Goal: Information Seeking & Learning: Find specific page/section

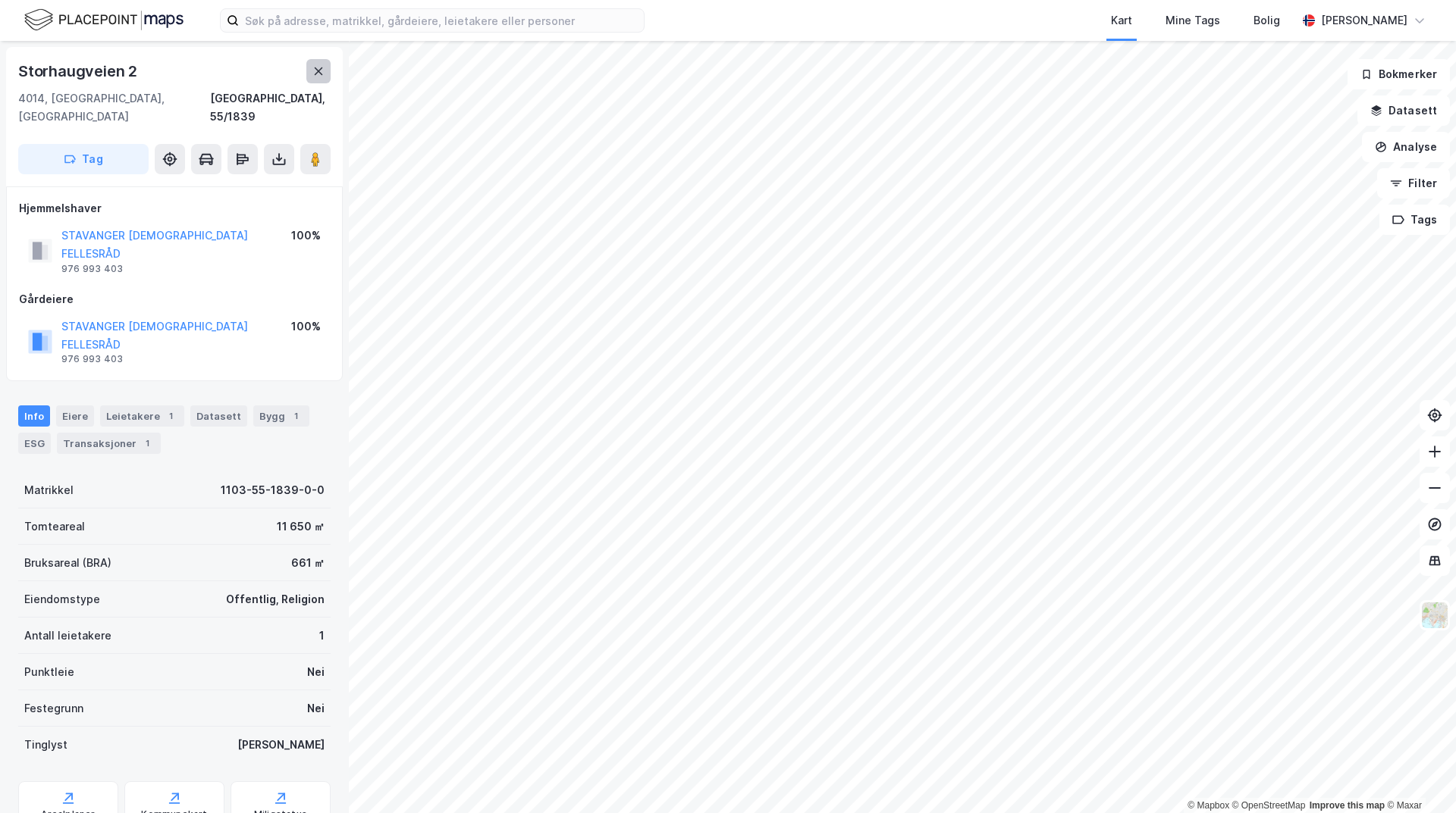
click at [311, 73] on button at bounding box center [319, 71] width 25 height 25
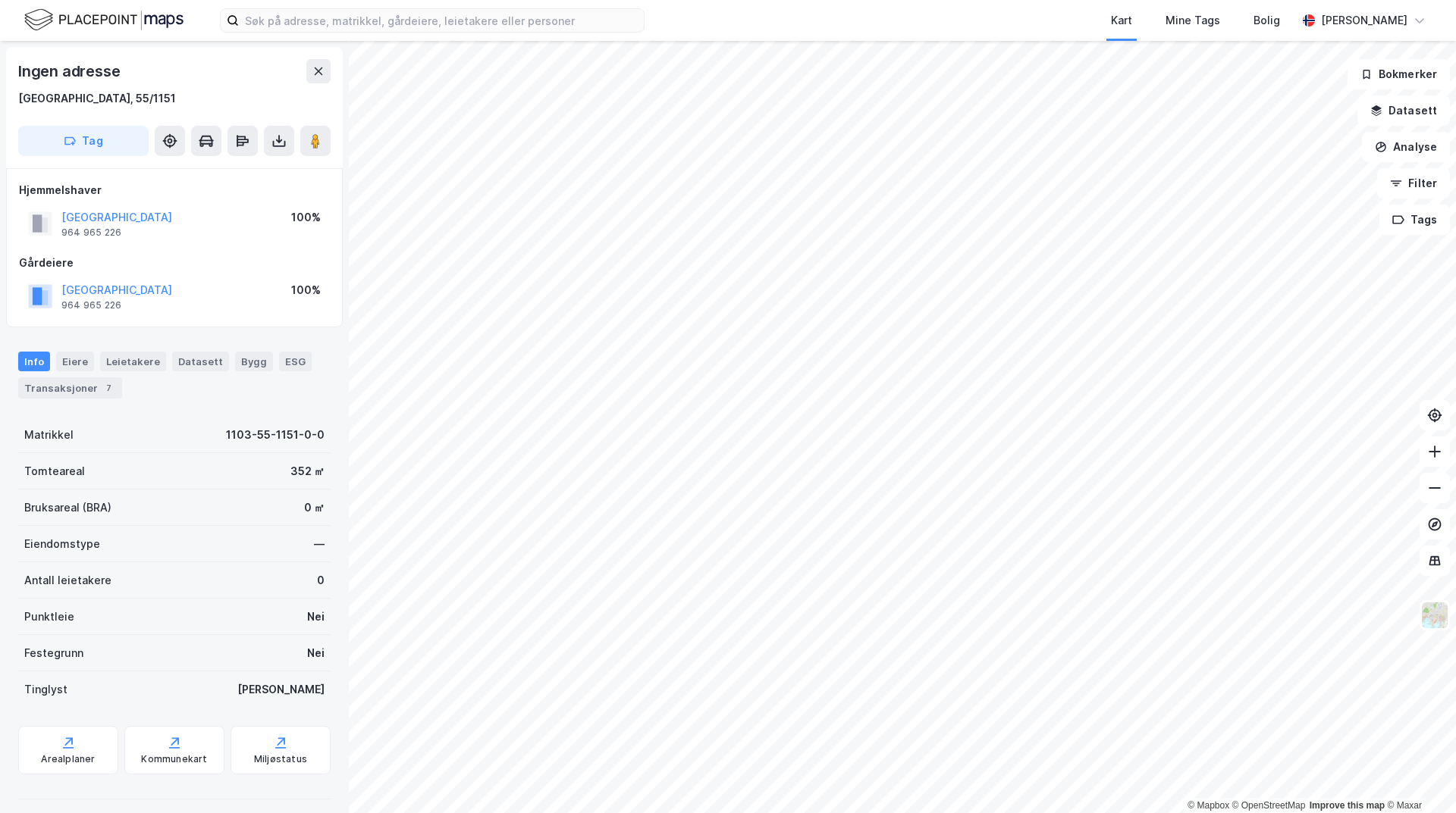
click at [302, 80] on div "Ingen adresse" at bounding box center [174, 71] width 312 height 25
click at [306, 78] on div "Ingen adresse" at bounding box center [174, 71] width 312 height 25
click at [323, 80] on button at bounding box center [319, 71] width 25 height 25
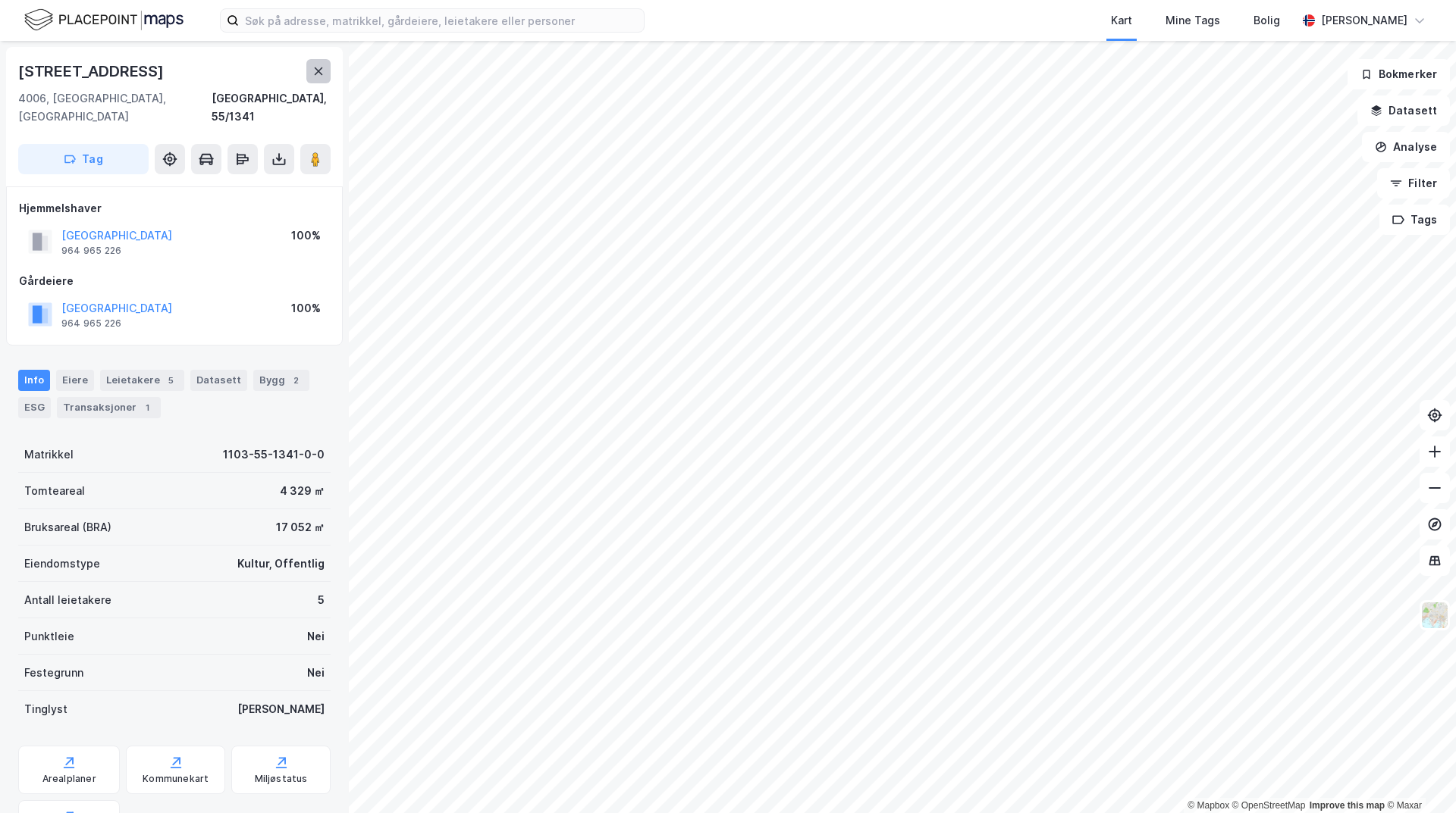
click at [316, 76] on icon at bounding box center [318, 71] width 12 height 12
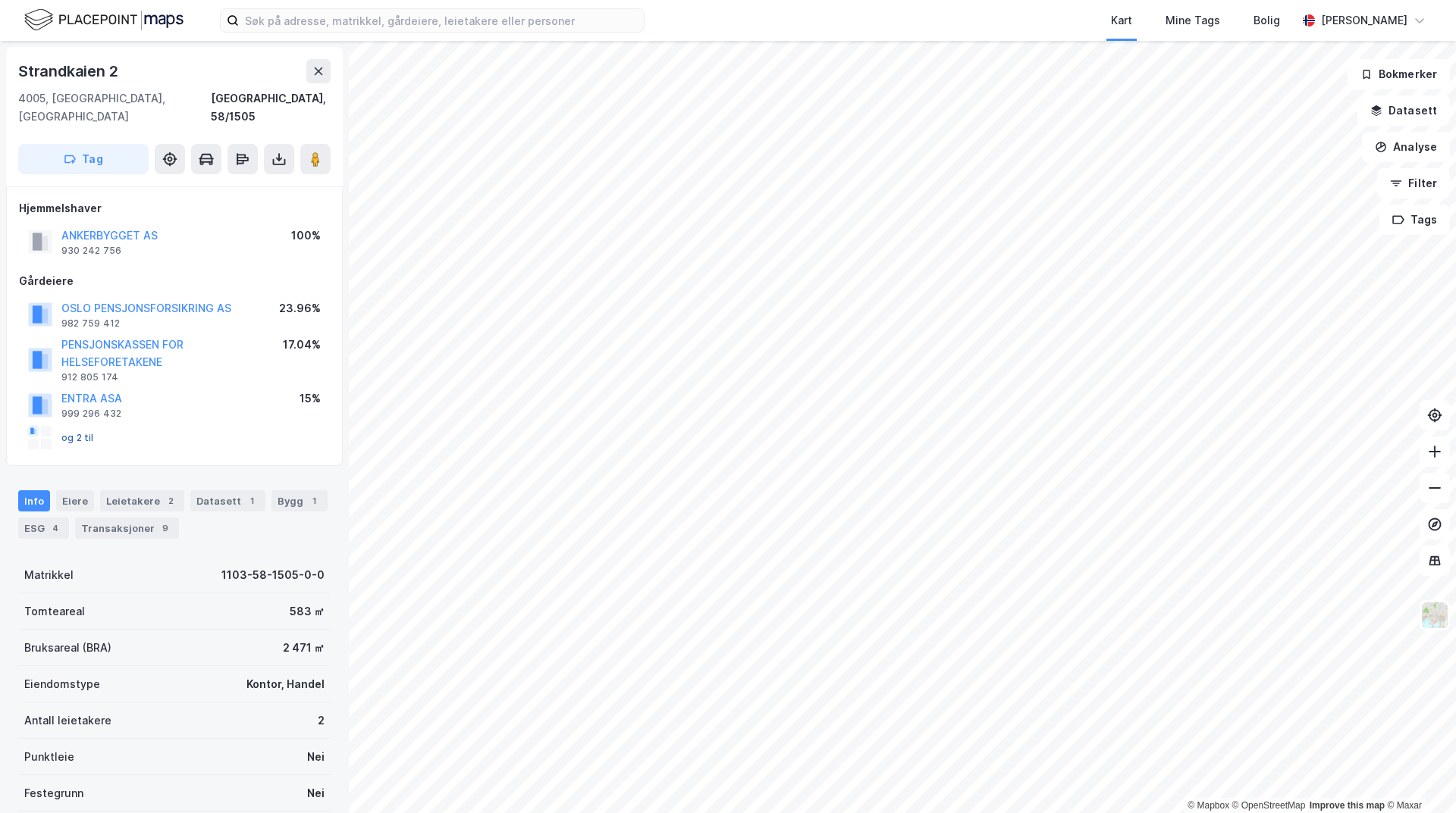
click at [0, 0] on button "og 2 til" at bounding box center [0, 0] width 0 height 0
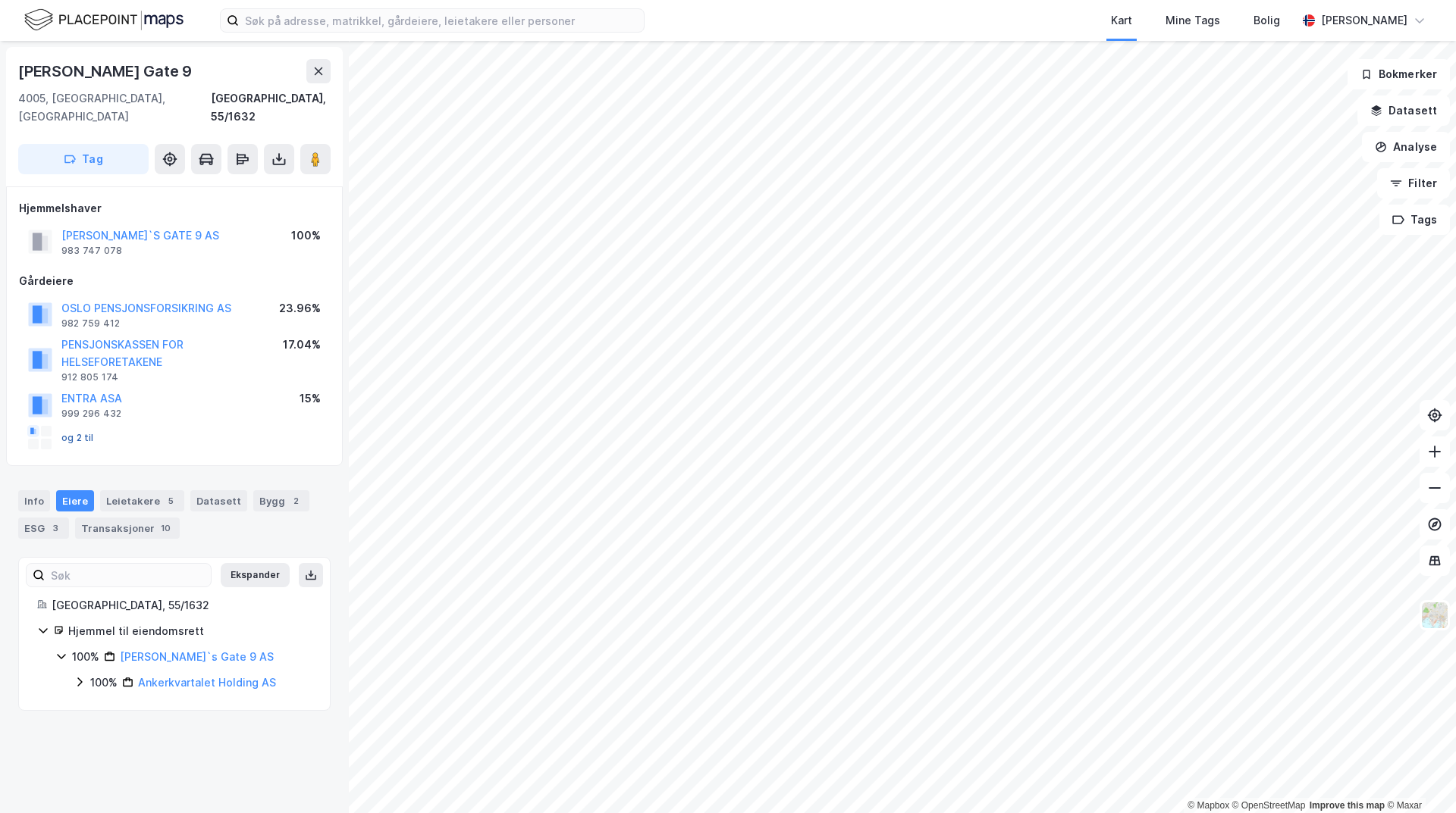
click at [0, 0] on button "og 2 til" at bounding box center [0, 0] width 0 height 0
